Goal: Use online tool/utility

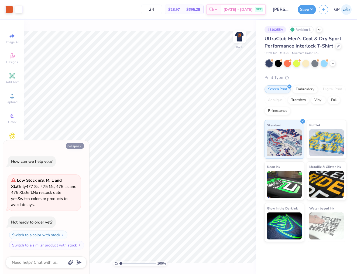
click at [77, 147] on button "Collapse" at bounding box center [75, 146] width 18 height 6
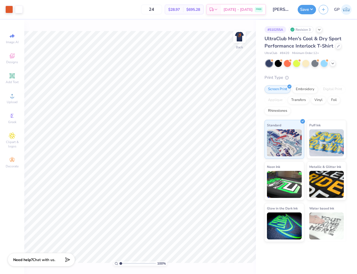
type textarea "x"
type input "5.00"
type input "1.31"
click at [239, 37] on img at bounding box center [240, 37] width 22 height 22
click at [162, 9] on input "24" at bounding box center [151, 10] width 21 height 10
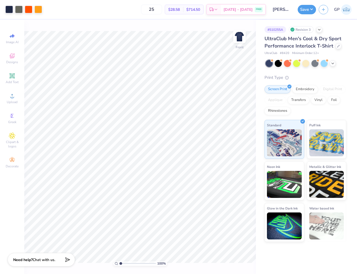
type input "25"
click at [279, 90] on div "Screen Print" at bounding box center [278, 88] width 26 height 8
click at [309, 9] on button "Save" at bounding box center [307, 8] width 18 height 9
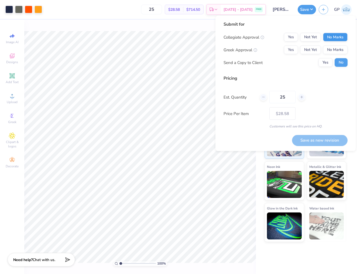
click at [336, 39] on button "No Marks" at bounding box center [335, 37] width 25 height 9
click at [338, 49] on button "No Marks" at bounding box center [335, 50] width 25 height 9
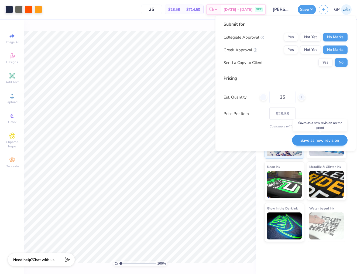
click at [325, 139] on button "Save as new revision" at bounding box center [320, 140] width 56 height 11
type input "$28.58"
